Goal: Check status: Check status

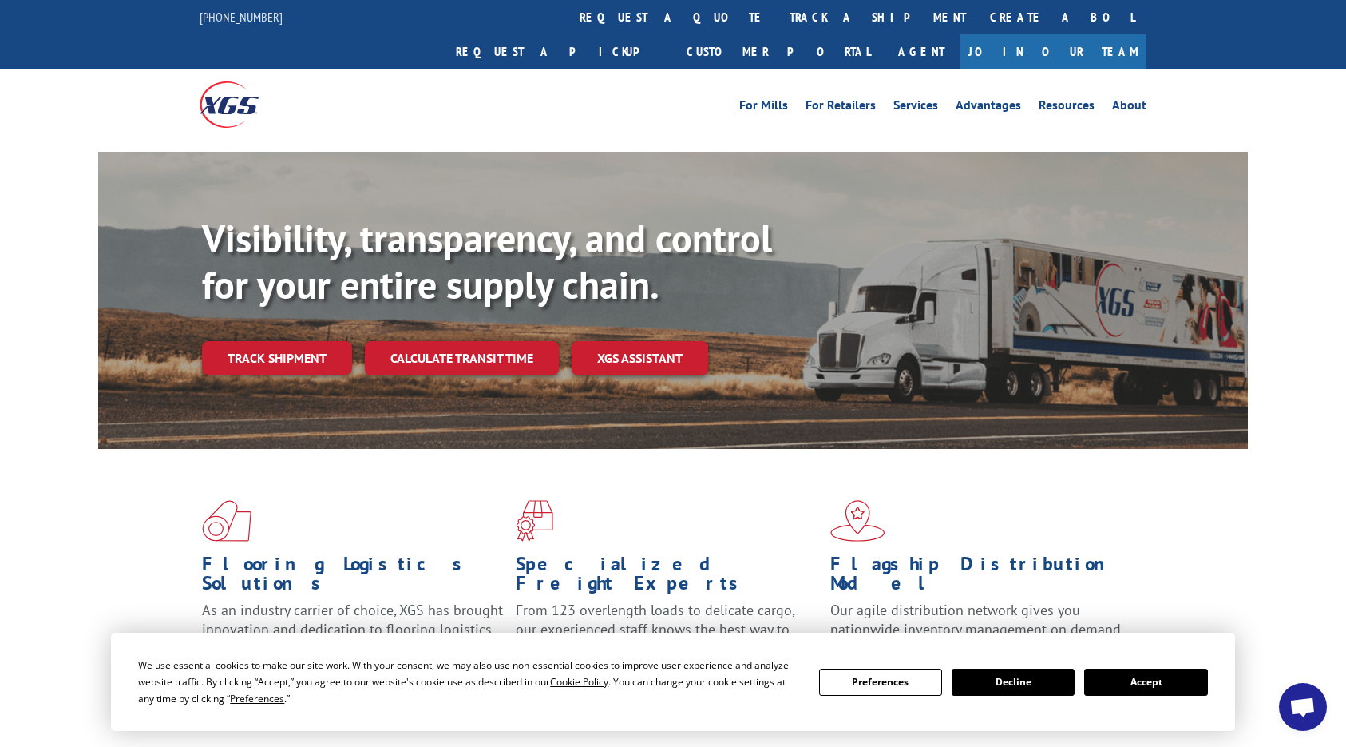
click at [261, 341] on link "Track shipment" at bounding box center [277, 358] width 150 height 34
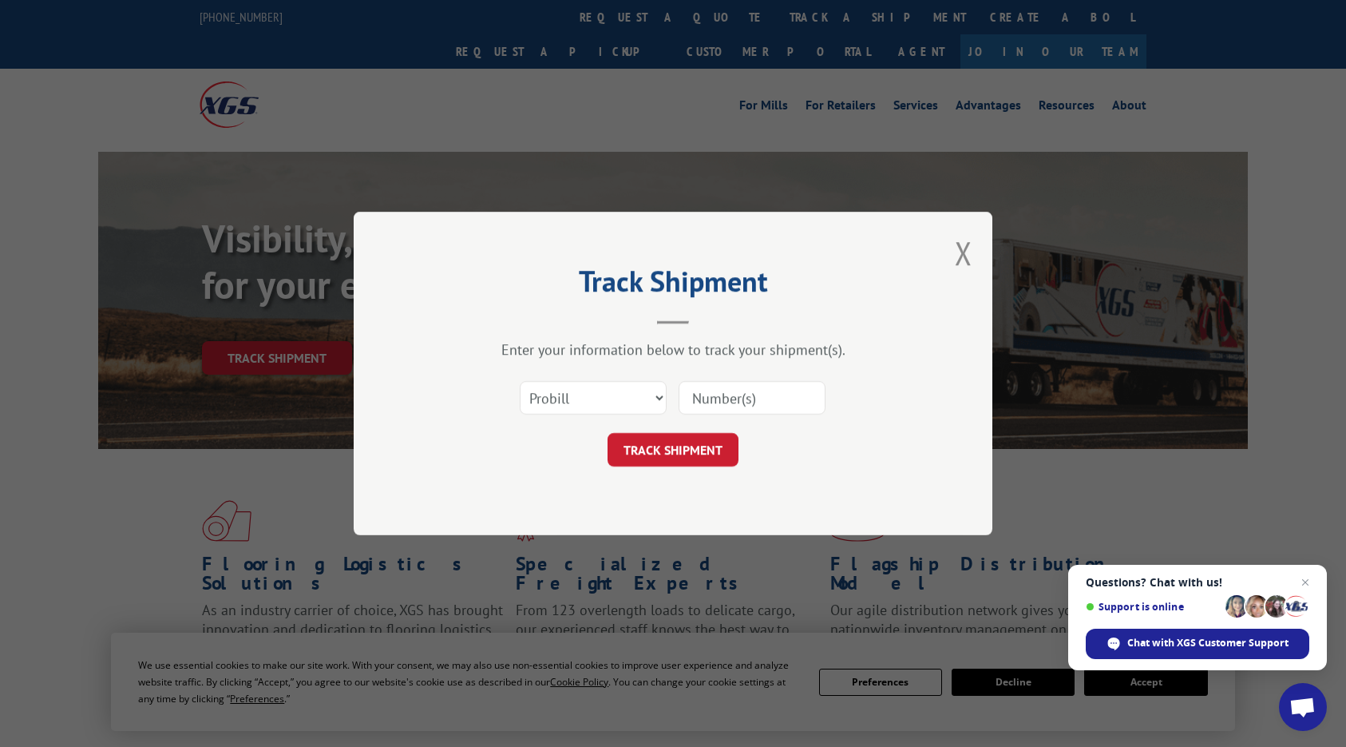
click at [735, 399] on input at bounding box center [752, 398] width 147 height 34
paste input "17501809"
type input "17501809"
click at [663, 458] on button "TRACK SHIPMENT" at bounding box center [673, 450] width 131 height 34
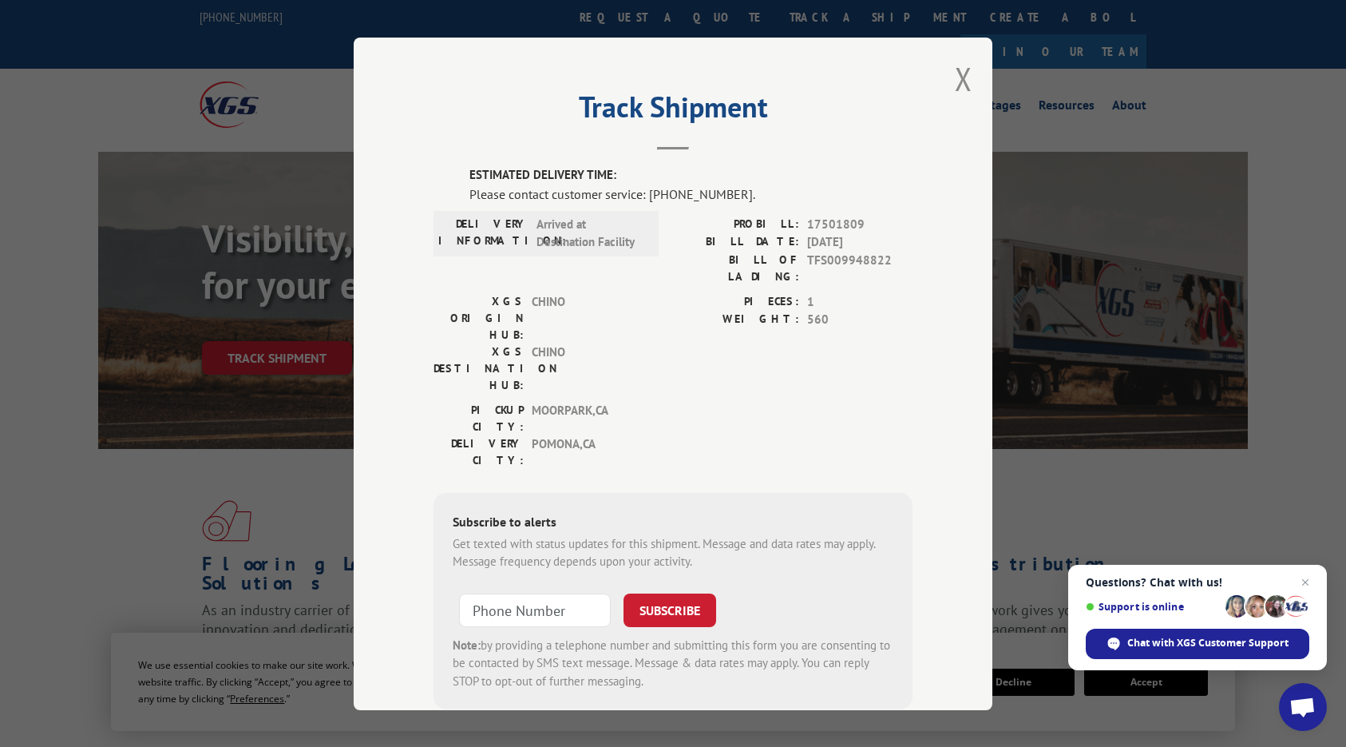
click at [404, 291] on div "Track Shipment ESTIMATED DELIVERY TIME: Please contact customer service: [PHONE…" at bounding box center [673, 374] width 639 height 672
click at [396, 282] on div "Track Shipment ESTIMATED DELIVERY TIME: Please contact customer service: [PHONE…" at bounding box center [673, 374] width 639 height 672
click at [489, 593] on input "+1 (___) ___-____" at bounding box center [535, 610] width 152 height 34
paste input "888) 669-1211"
type input "[PHONE_NUMBER]"
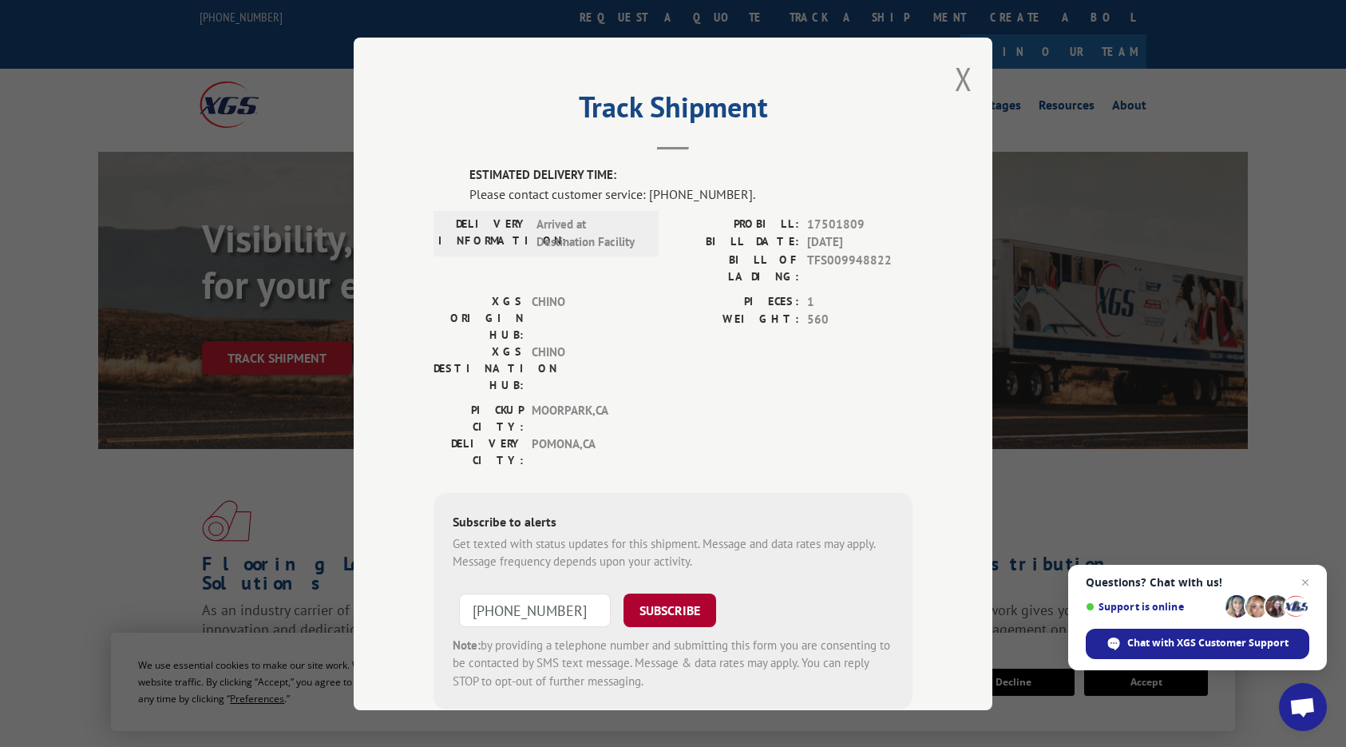
click at [665, 593] on button "SUBSCRIBE" at bounding box center [670, 610] width 93 height 34
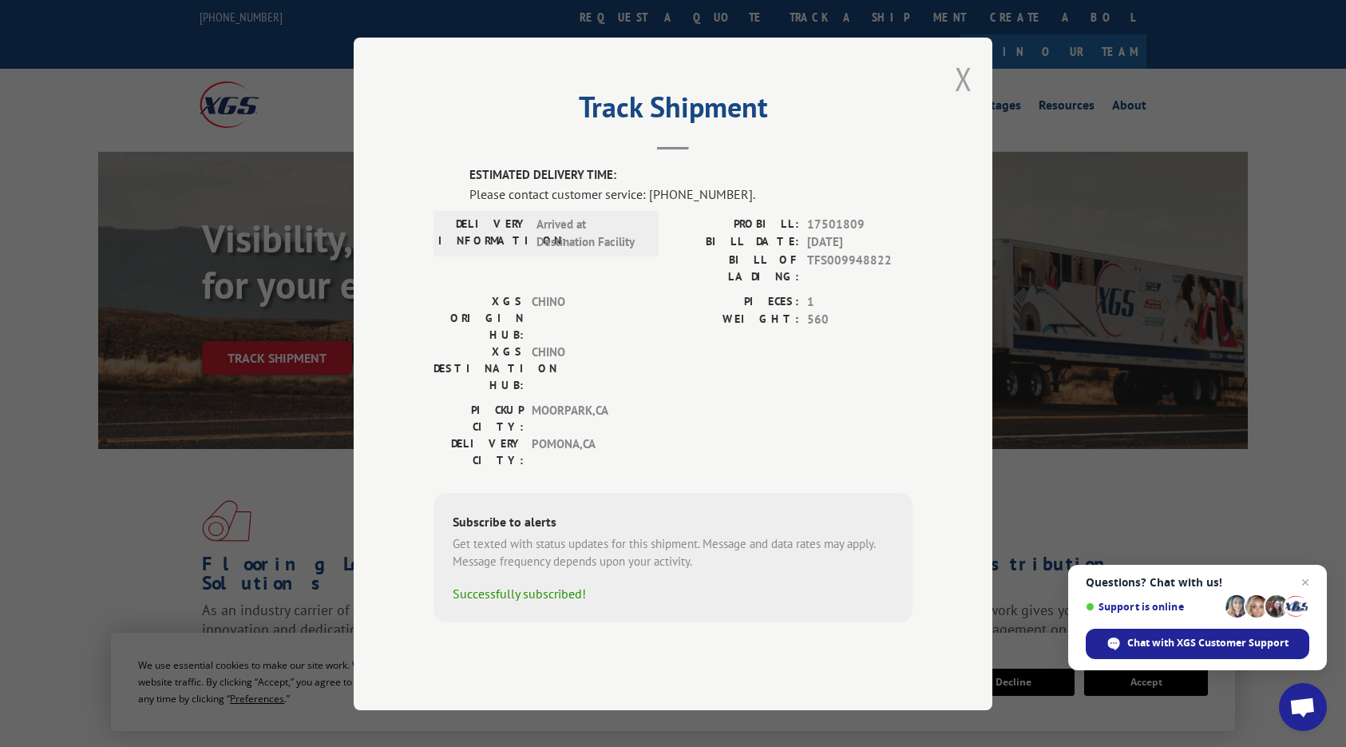
click at [962, 100] on button "Close modal" at bounding box center [964, 78] width 18 height 42
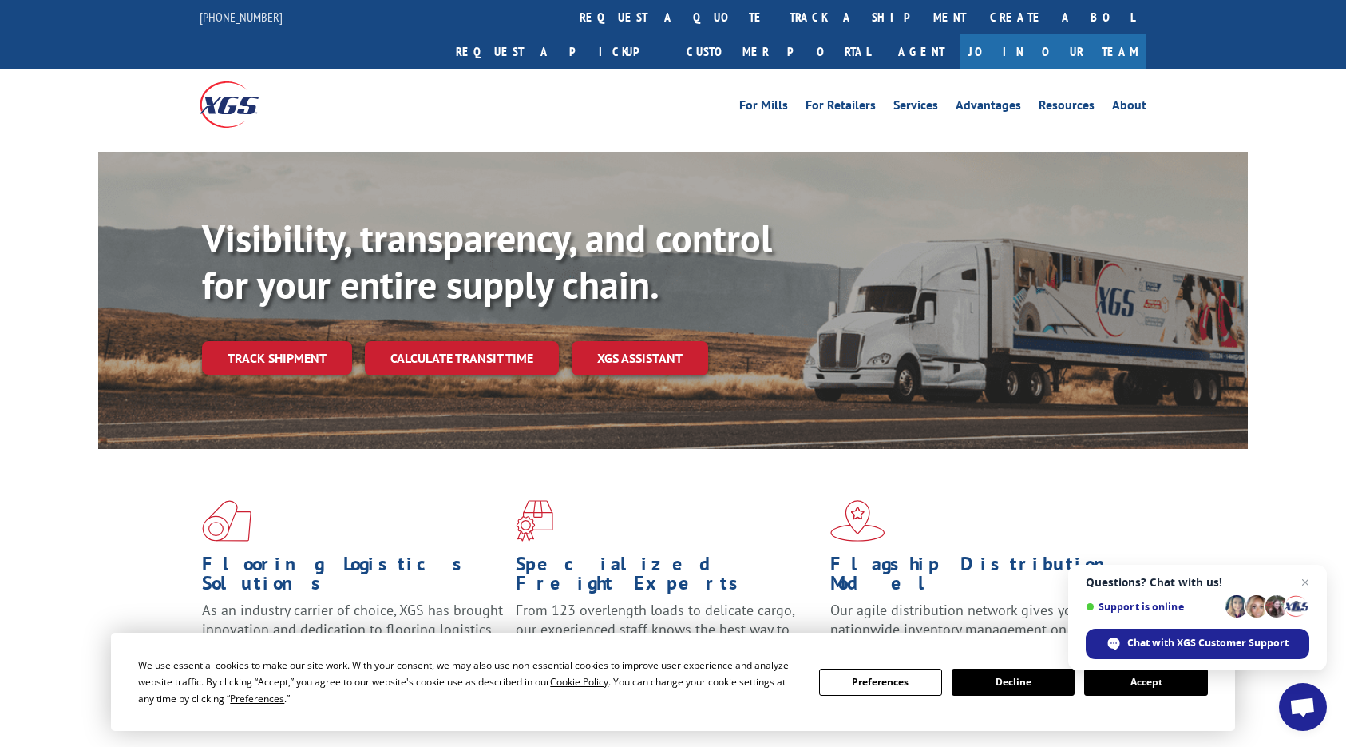
click at [1134, 681] on button "Accept" at bounding box center [1145, 681] width 123 height 27
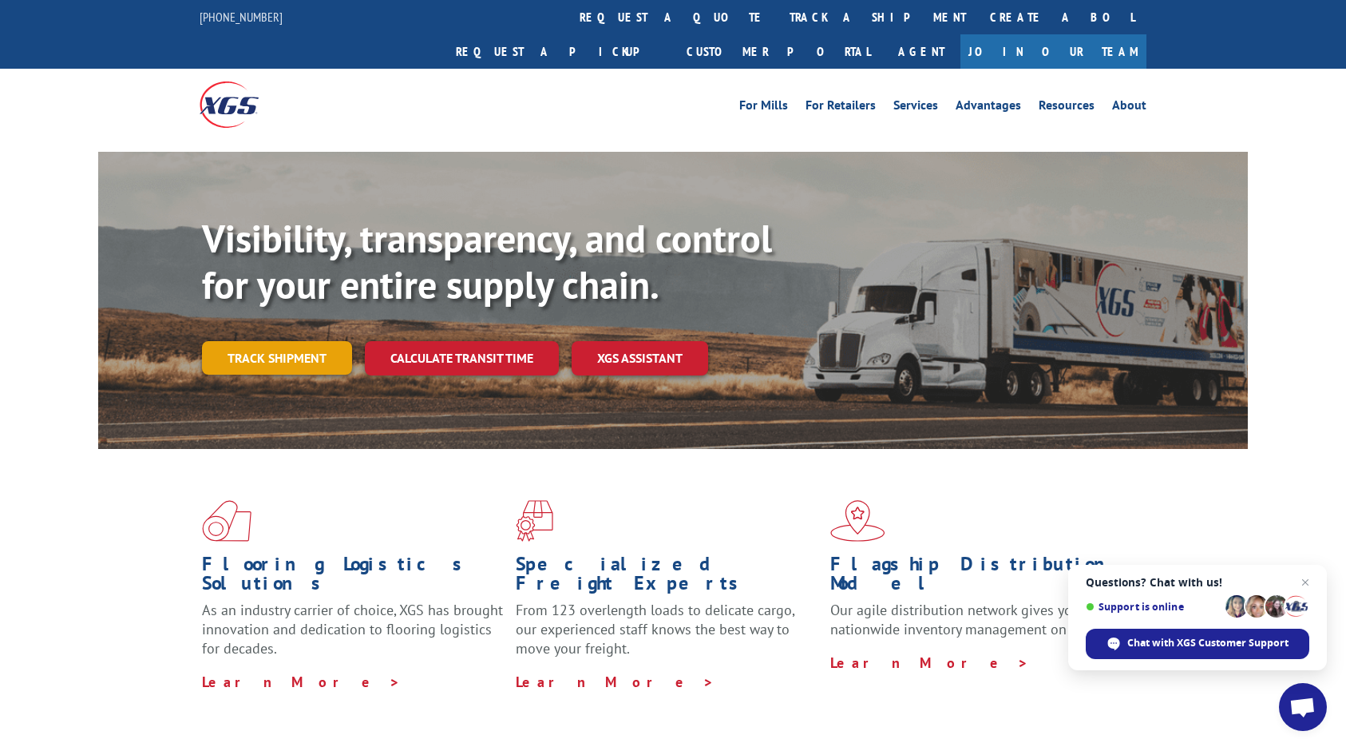
click at [287, 341] on link "Track shipment" at bounding box center [277, 358] width 150 height 34
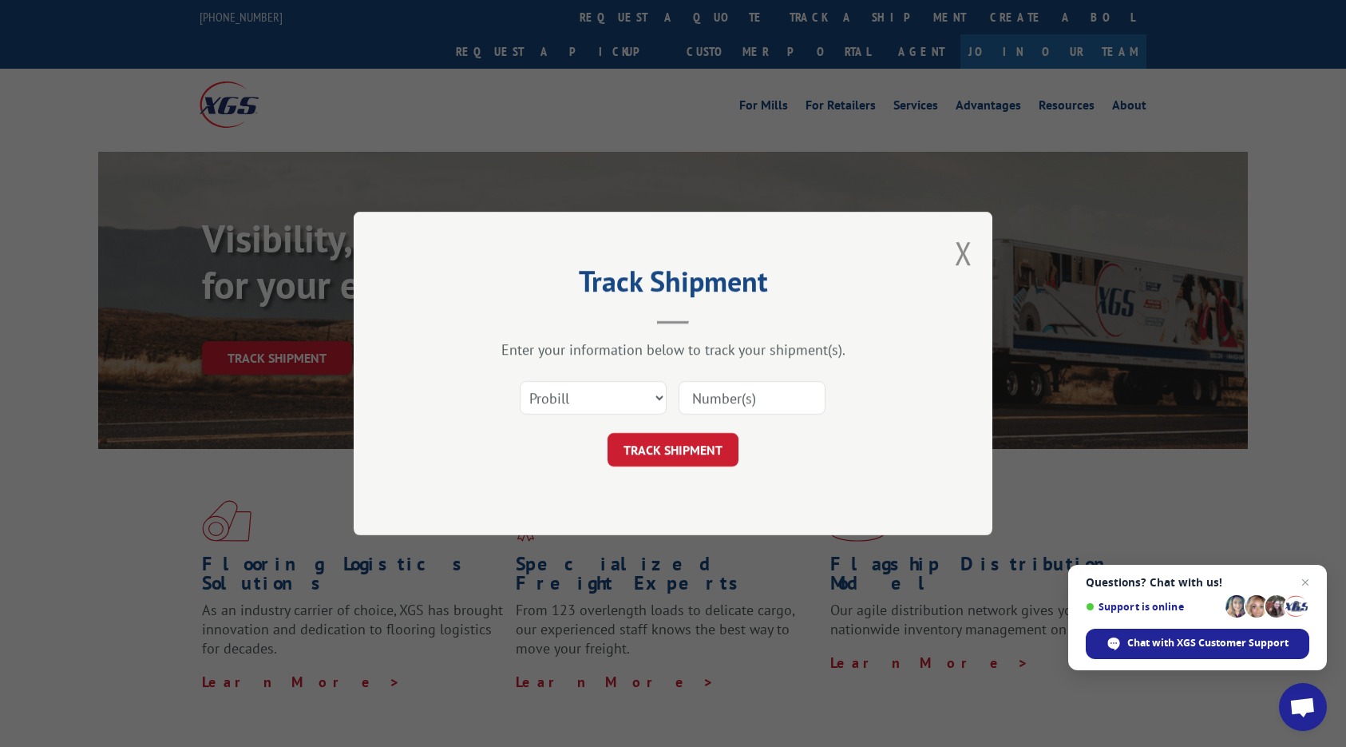
click at [731, 398] on input at bounding box center [752, 398] width 147 height 34
paste input "17501809"
type input "17501809"
click at [664, 452] on button "TRACK SHIPMENT" at bounding box center [673, 450] width 131 height 34
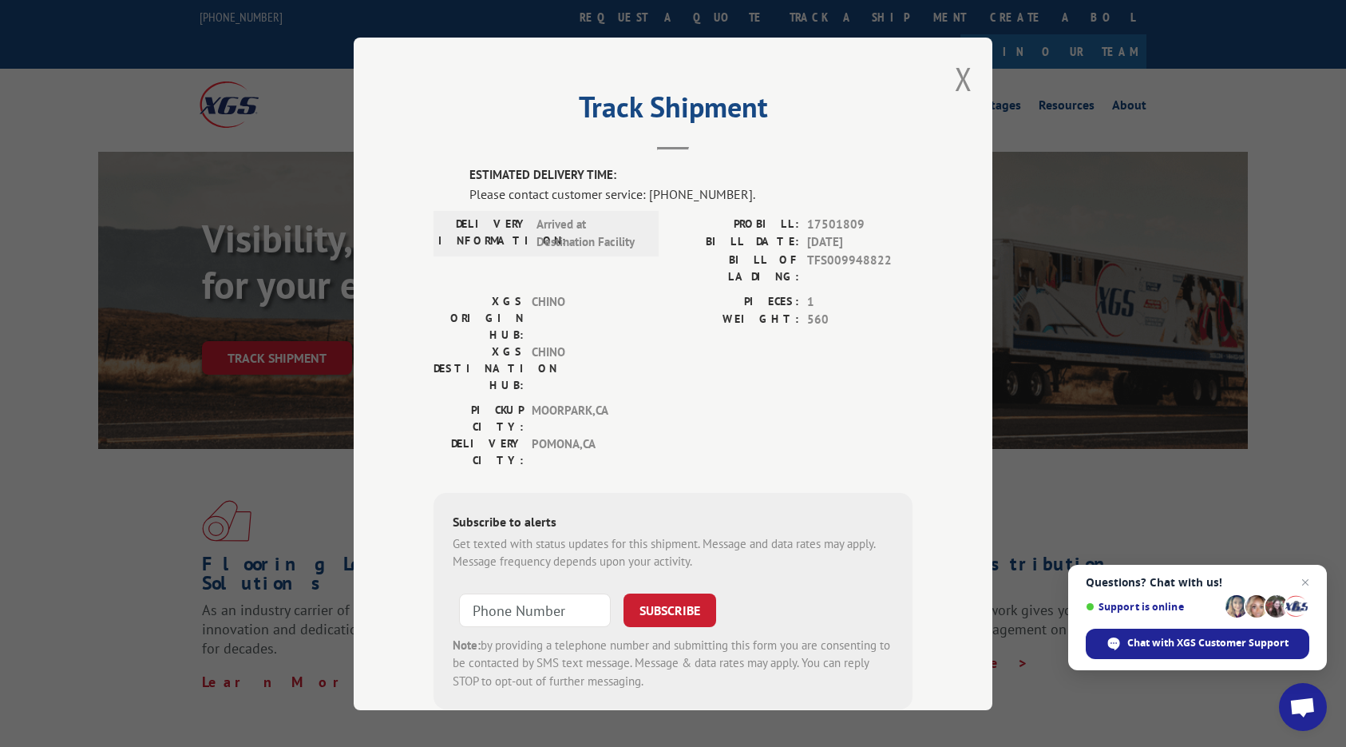
click at [378, 287] on div "Track Shipment ESTIMATED DELIVERY TIME: Please contact customer service: [PHONE…" at bounding box center [673, 374] width 639 height 672
click at [958, 73] on button "Close modal" at bounding box center [964, 78] width 18 height 42
